Goal: Task Accomplishment & Management: Use online tool/utility

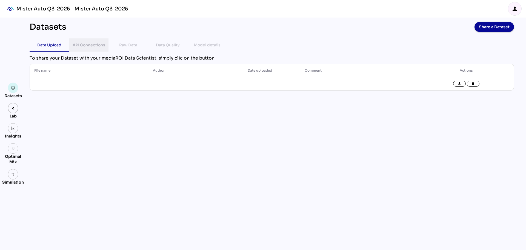
click at [91, 47] on div "API Connections" at bounding box center [89, 45] width 33 height 7
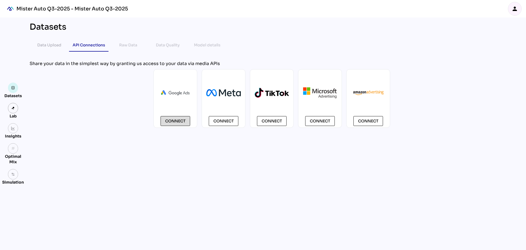
click at [190, 121] on button "Connect" at bounding box center [176, 121] width 30 height 10
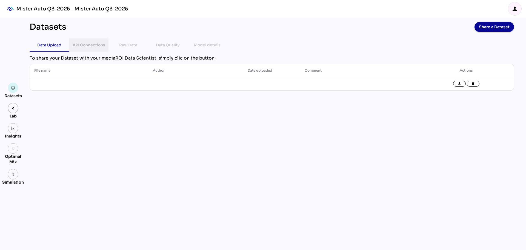
click at [87, 44] on div "API Connections" at bounding box center [89, 45] width 33 height 7
